Goal: Task Accomplishment & Management: Use online tool/utility

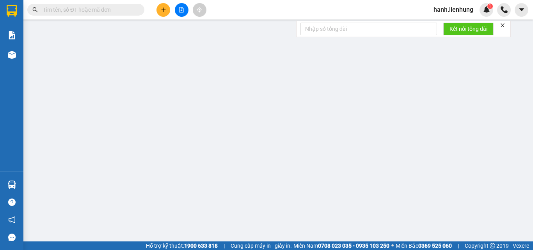
click at [469, 4] on div "[PERSON_NAME].lienhung 1" at bounding box center [461, 10] width 66 height 14
click at [466, 10] on span "hanh.lienhung" at bounding box center [454, 10] width 52 height 10
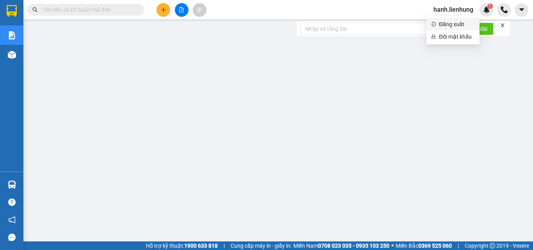
click at [453, 25] on span "Đăng xuất" at bounding box center [457, 24] width 36 height 9
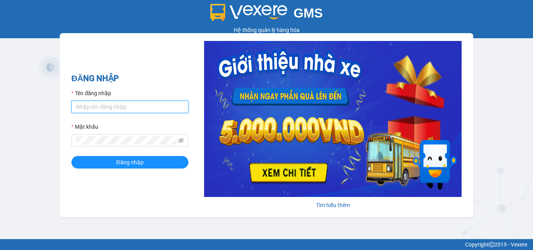
click at [104, 106] on input "Tên đăng nhập" at bounding box center [129, 107] width 117 height 12
type input "lamnt.lienhung"
click at [71, 156] on button "Đăng nhập" at bounding box center [129, 162] width 117 height 12
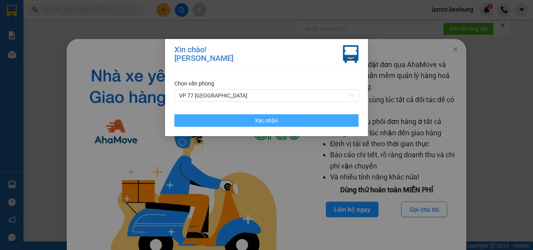
click at [179, 125] on button "Xác nhận" at bounding box center [267, 120] width 184 height 12
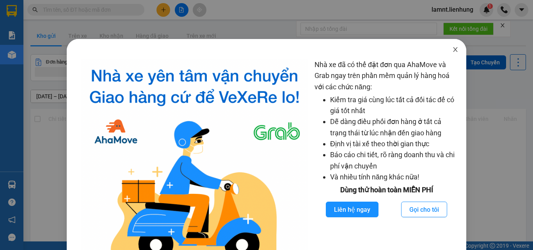
click at [454, 47] on icon "close" at bounding box center [456, 49] width 6 height 6
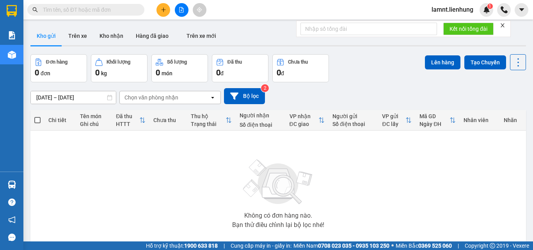
click at [504, 27] on icon "close" at bounding box center [502, 25] width 5 height 5
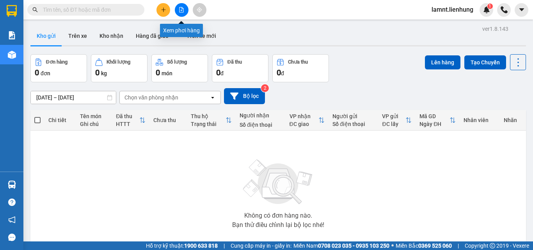
click at [183, 9] on icon "file-add" at bounding box center [181, 9] width 5 height 5
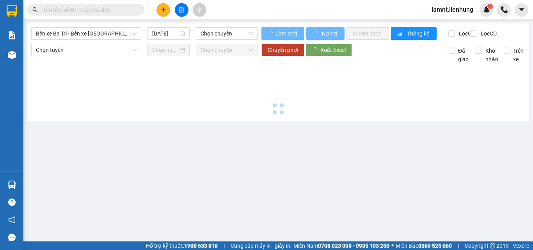
type input "12/09/2025"
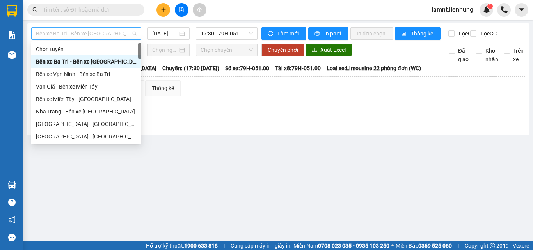
click at [89, 39] on span "Bến xe Ba Tri - Bến xe Vạn Ninh" at bounding box center [86, 34] width 101 height 12
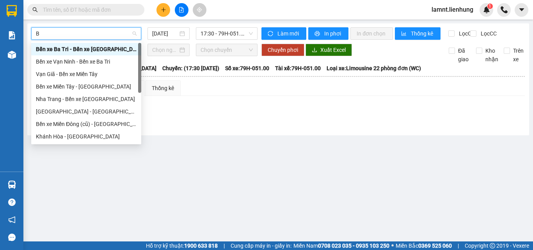
type input "BI"
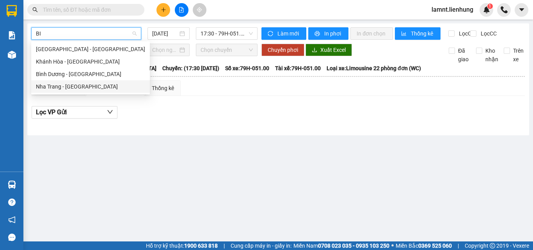
click at [77, 84] on div "Nha Trang - Bình Dương" at bounding box center [90, 86] width 109 height 9
type input "12/09/2025"
